Goal: Find specific page/section: Find specific page/section

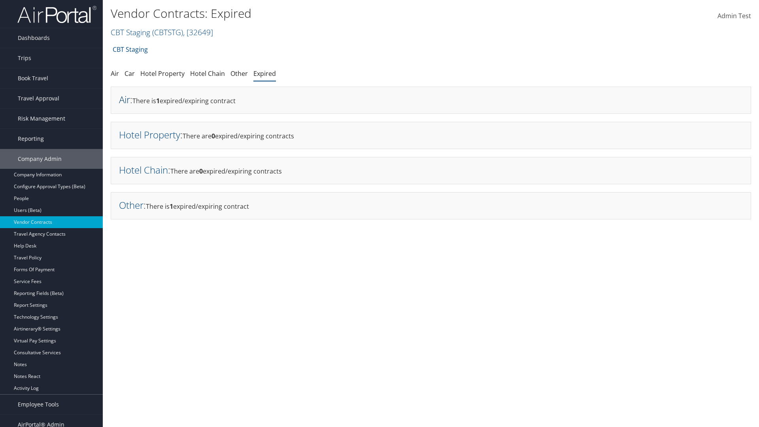
click at [125, 99] on link "Air" at bounding box center [124, 99] width 11 height 13
click at [149, 134] on link "Hotel Property" at bounding box center [149, 134] width 61 height 13
click at [144, 170] on link "Hotel Chain" at bounding box center [143, 169] width 49 height 13
